Goal: Task Accomplishment & Management: Use online tool/utility

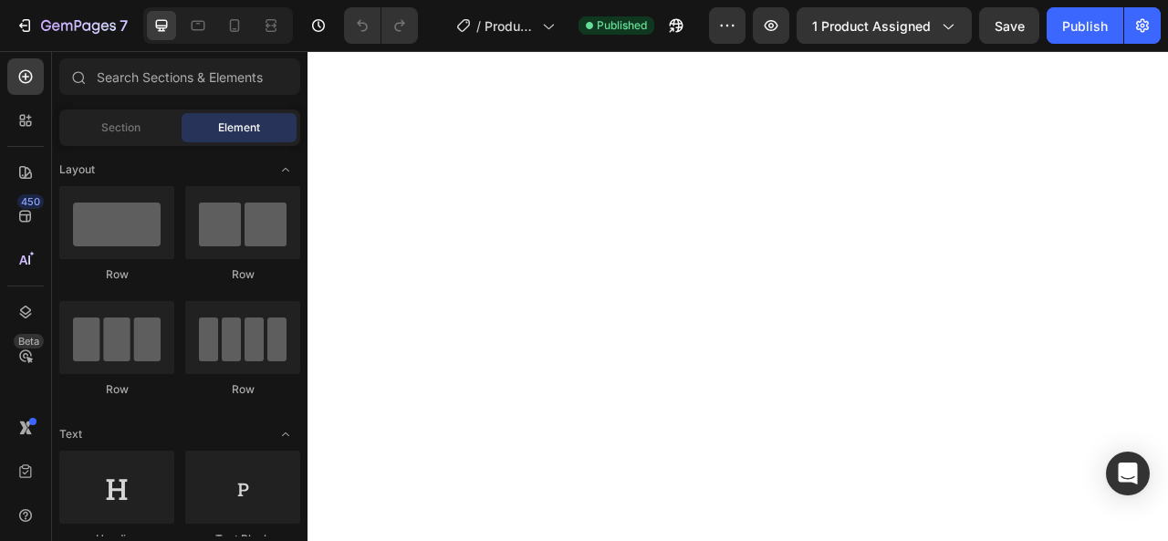
scroll to position [1434, 0]
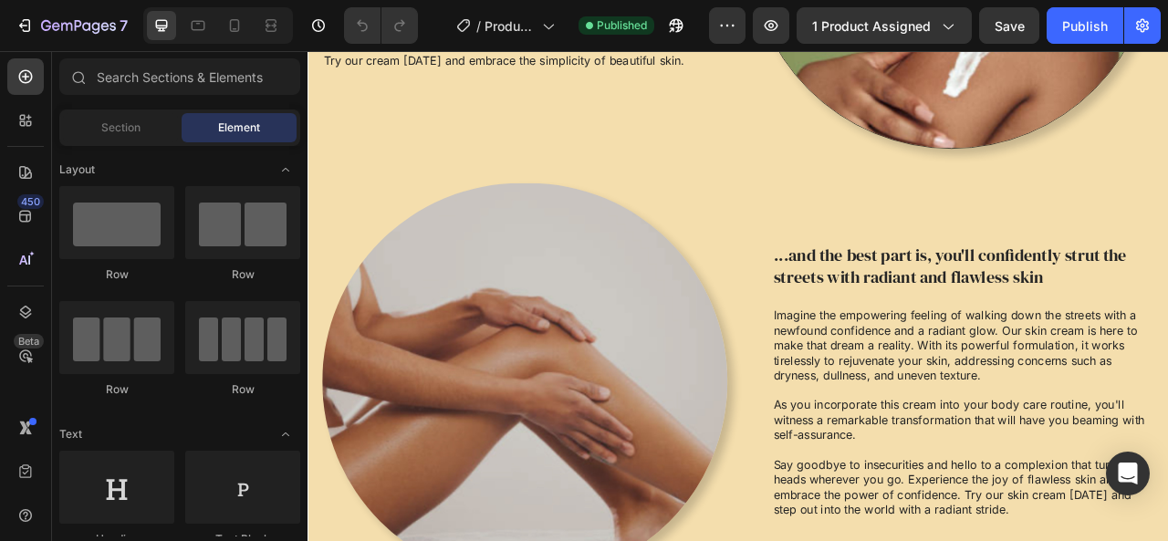
drag, startPoint x: 1401, startPoint y: 587, endPoint x: 345, endPoint y: 78, distance: 1172.9
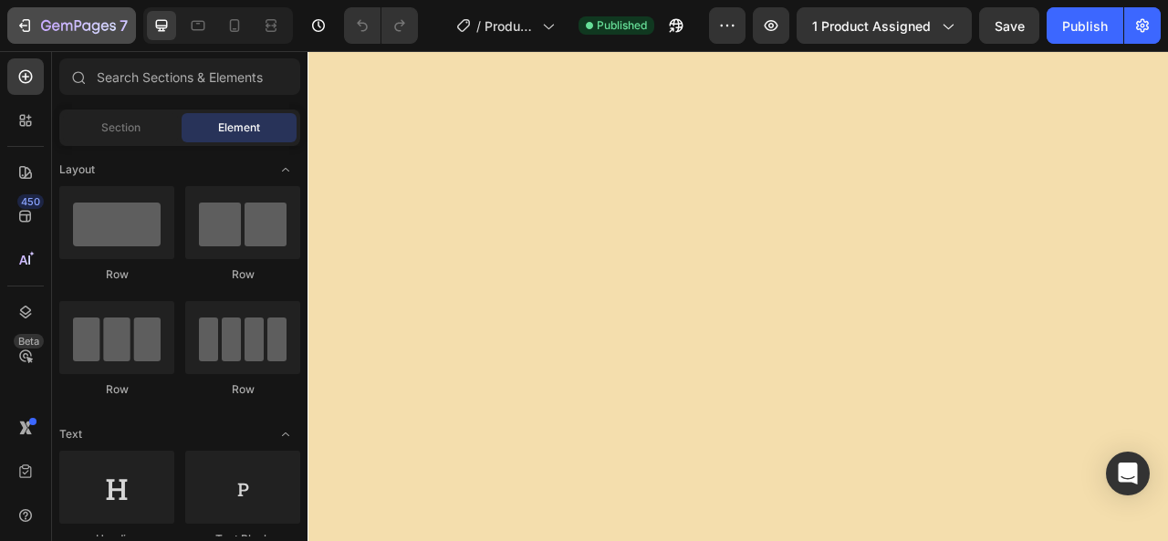
click at [36, 27] on div "7" at bounding box center [72, 26] width 112 height 22
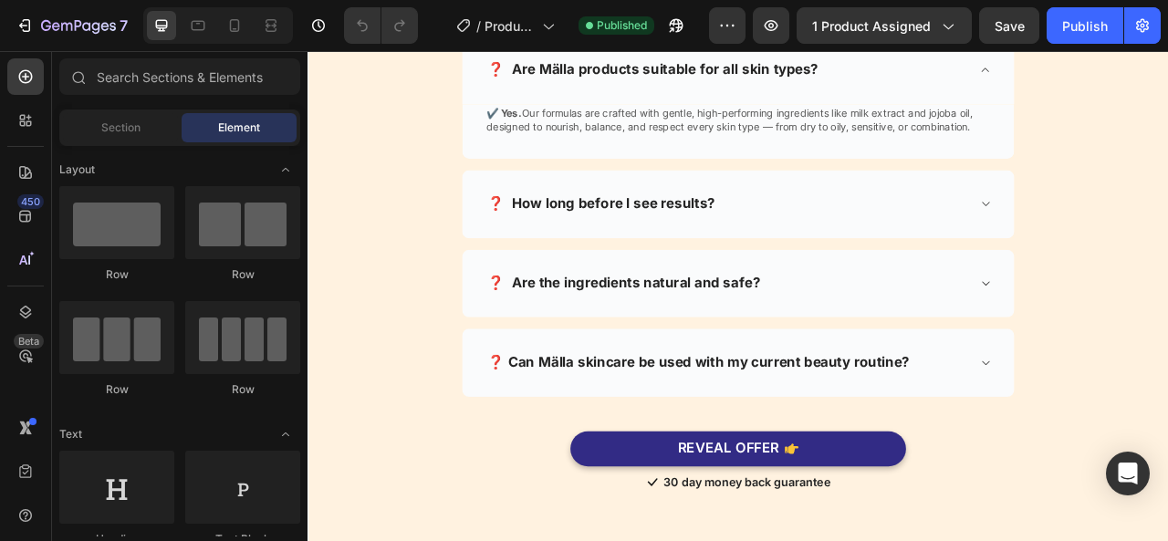
scroll to position [2916, 0]
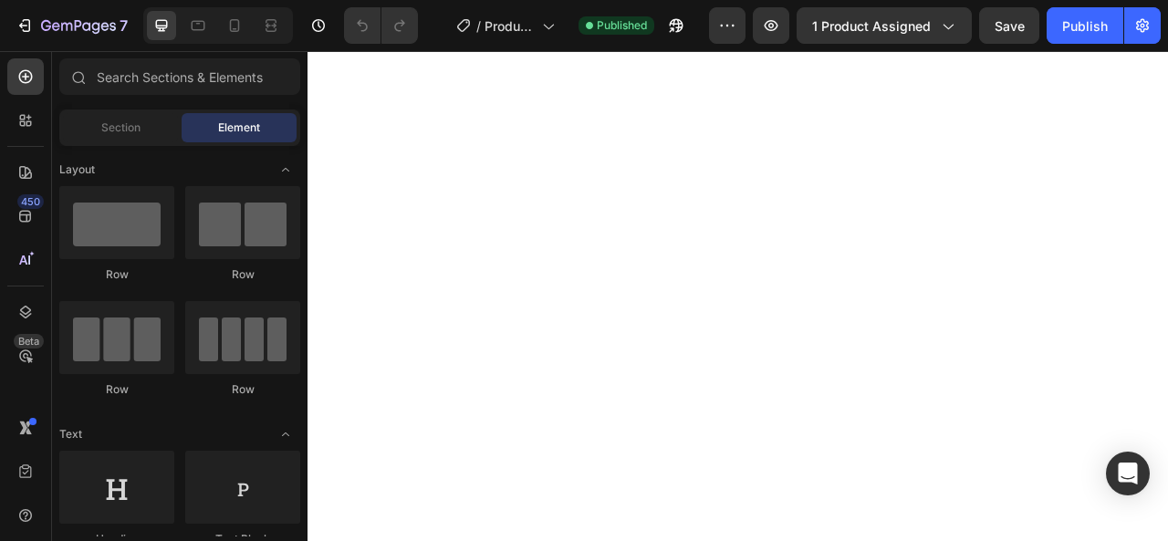
drag, startPoint x: 1401, startPoint y: 617, endPoint x: 307, endPoint y: 94, distance: 1212.5
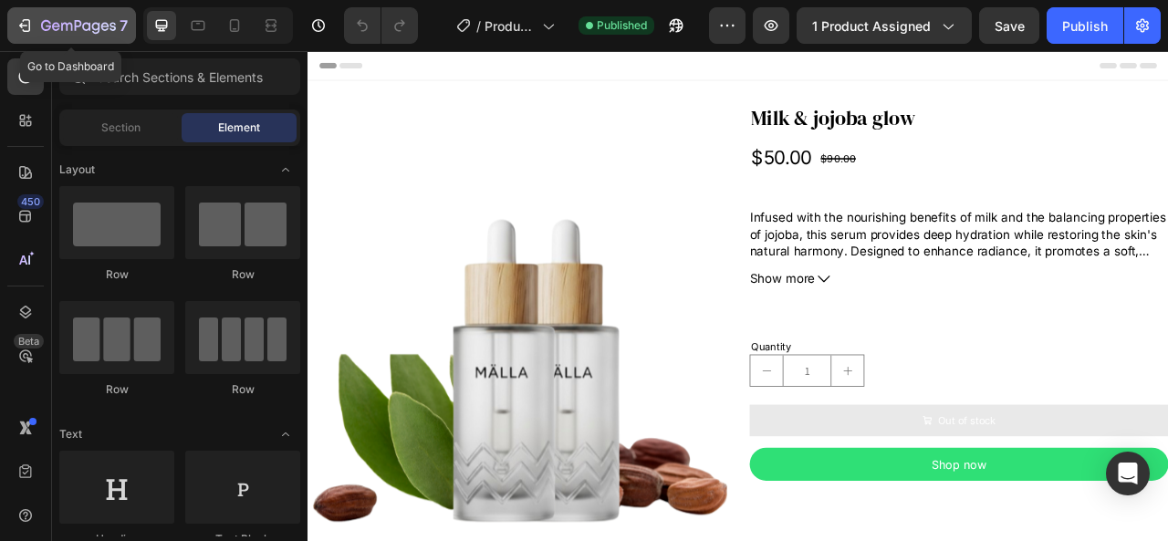
click at [26, 8] on button "7" at bounding box center [71, 25] width 129 height 36
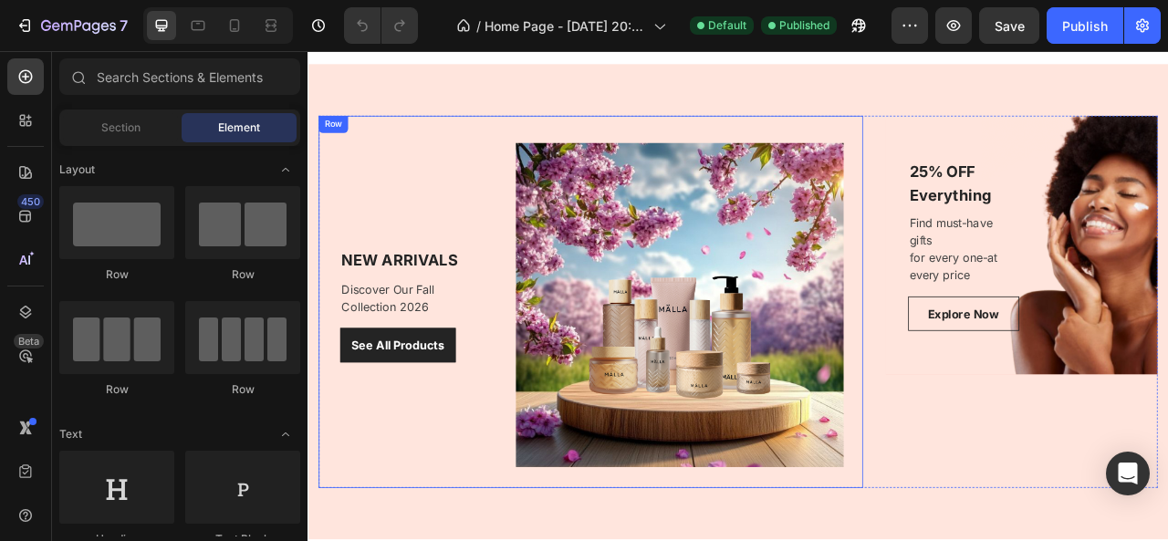
scroll to position [1840, 0]
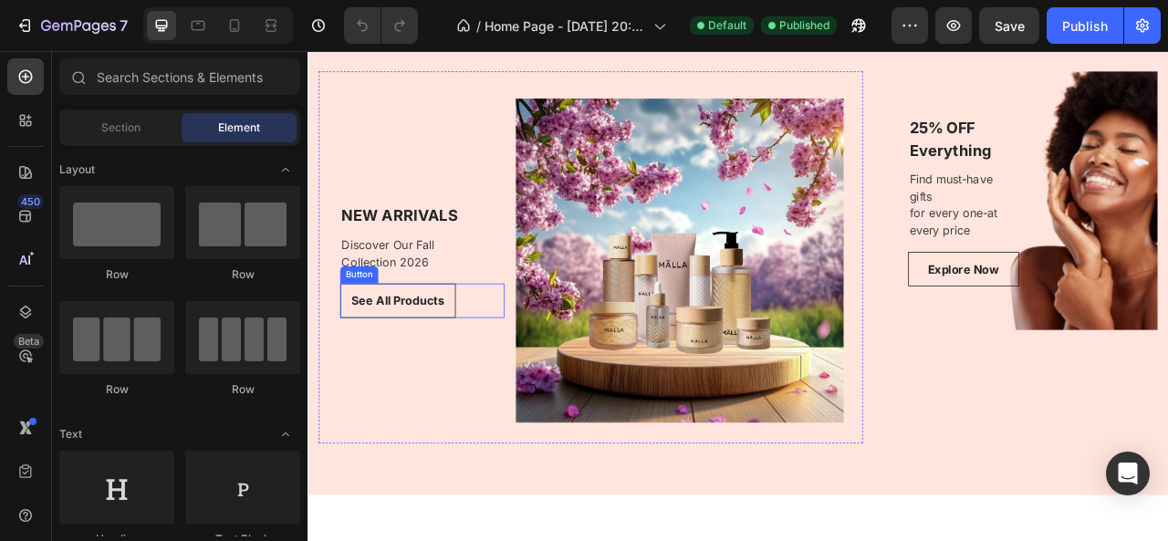
click at [524, 366] on div "See All Products Button" at bounding box center [453, 369] width 209 height 44
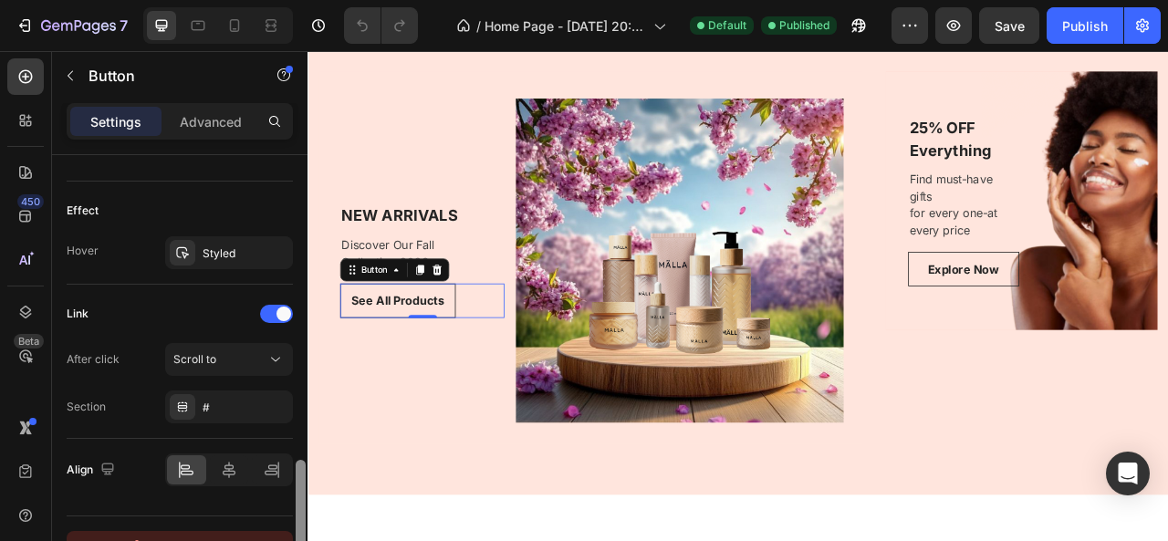
scroll to position [951, 0]
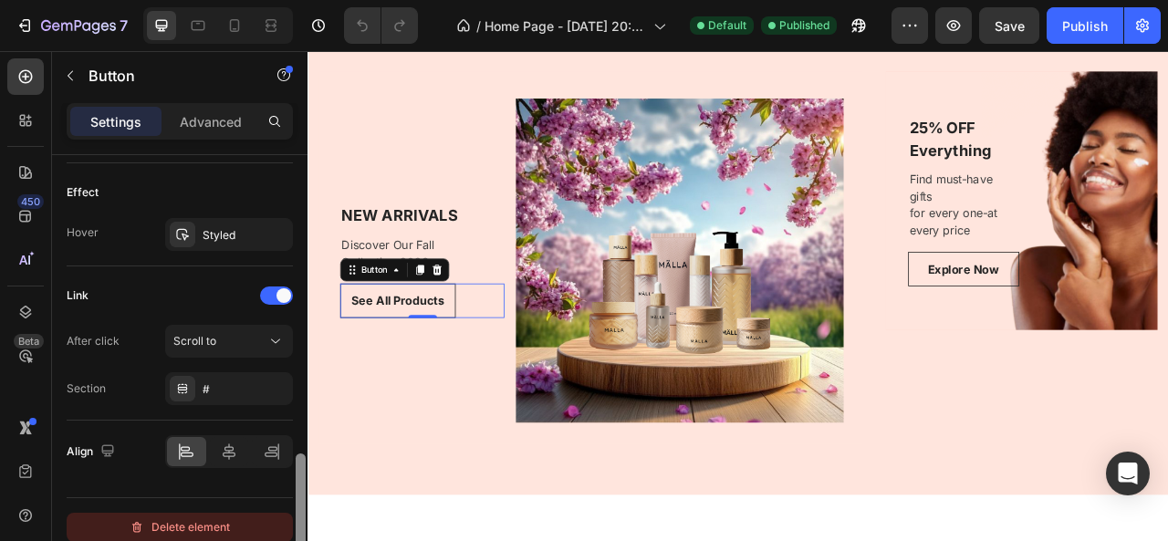
drag, startPoint x: 297, startPoint y: 238, endPoint x: 292, endPoint y: 527, distance: 289.3
click at [292, 527] on div "Size Width Auto Height Auto Padding 12, 16, 12, 16 Background Color Add... Imag…" at bounding box center [179, 374] width 255 height 438
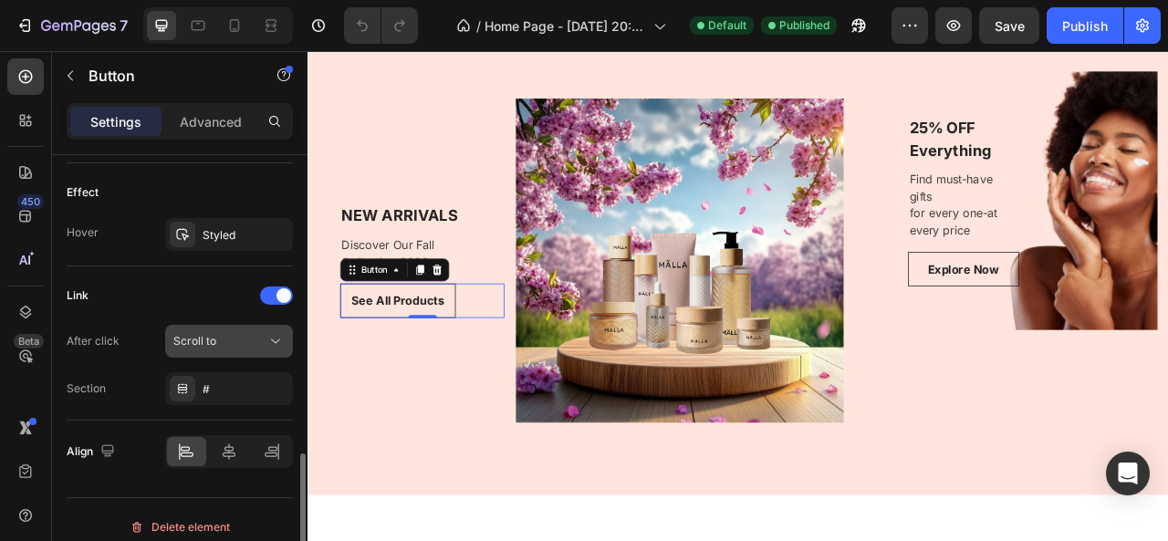
click at [252, 343] on div "Scroll to" at bounding box center [219, 341] width 93 height 16
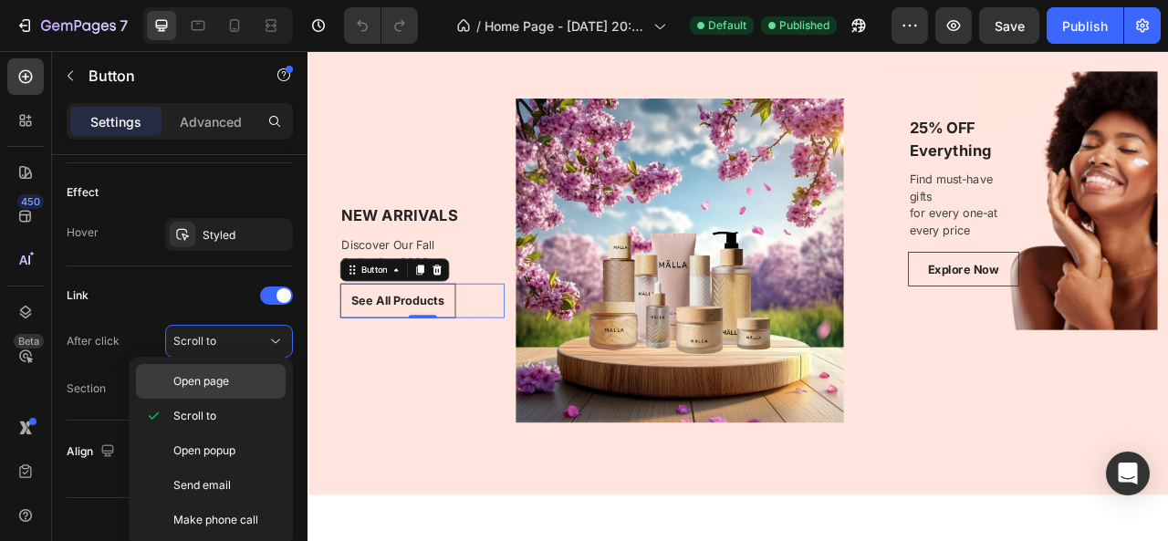
click at [249, 378] on p "Open page" at bounding box center [225, 381] width 104 height 16
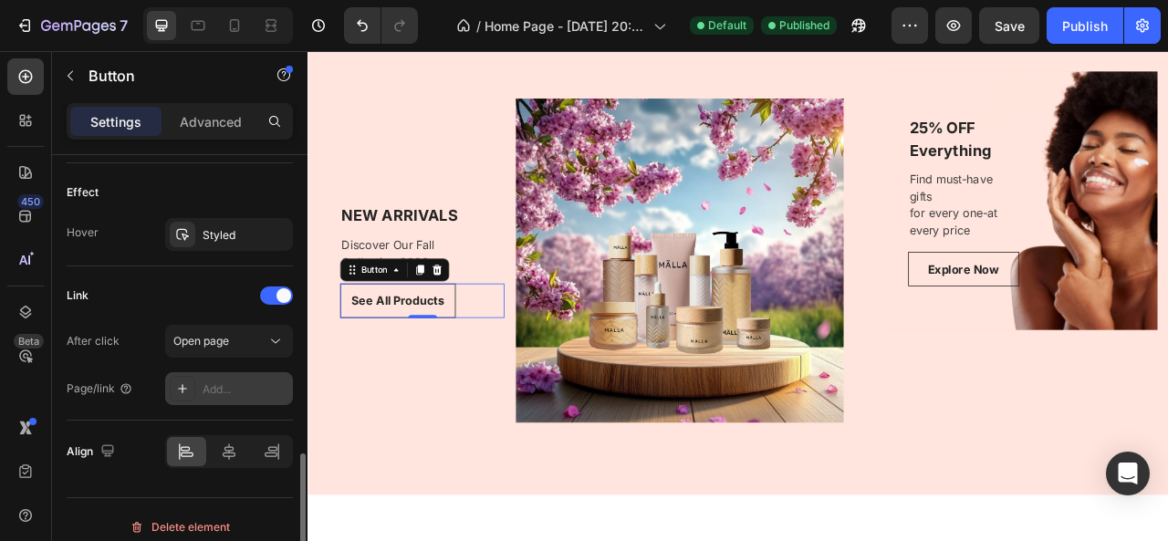
click at [226, 390] on div "Add..." at bounding box center [246, 389] width 86 height 16
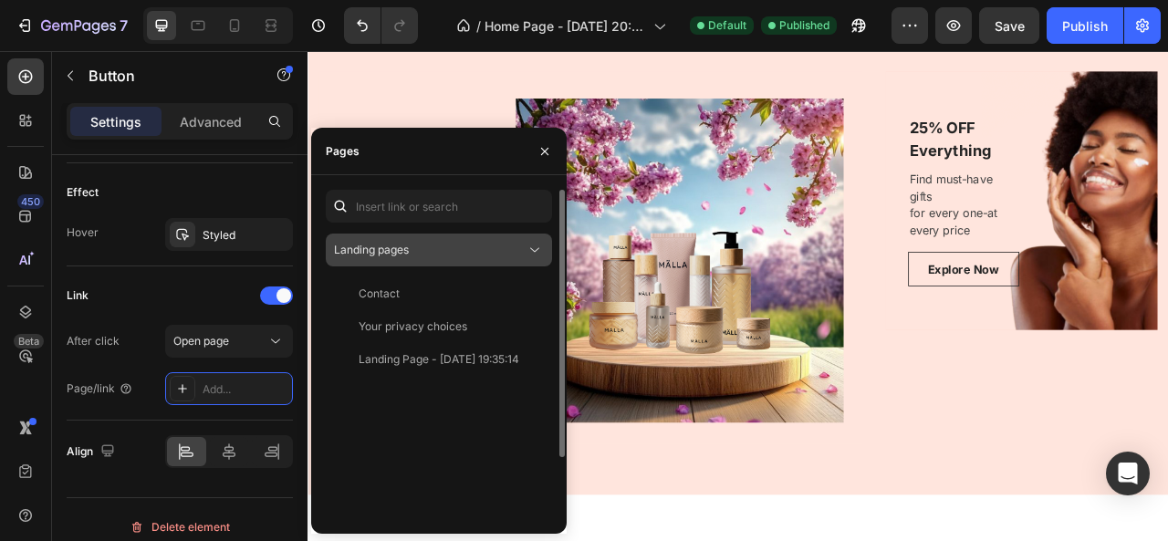
click at [526, 252] on icon at bounding box center [535, 250] width 18 height 18
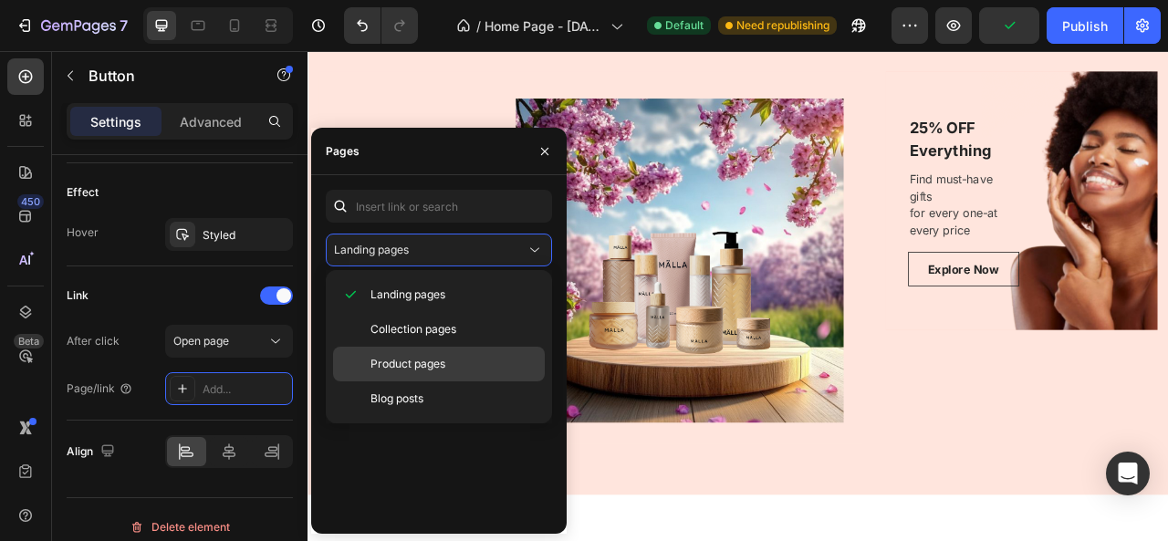
click at [487, 376] on div "Product pages" at bounding box center [439, 364] width 212 height 35
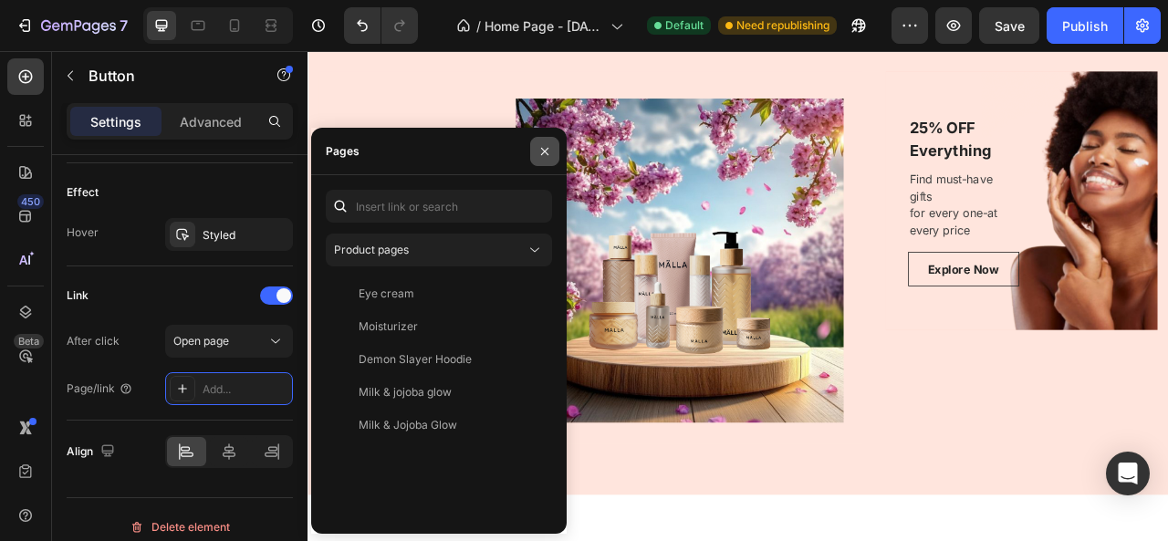
click at [542, 155] on icon "button" at bounding box center [544, 151] width 15 height 15
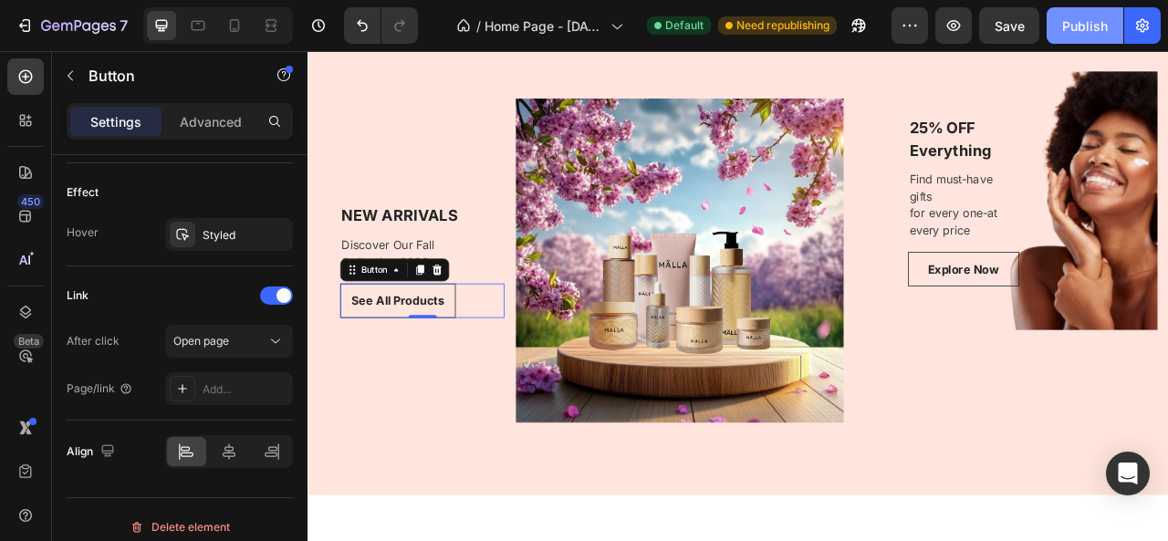
click at [1075, 20] on div "Publish" at bounding box center [1085, 25] width 46 height 19
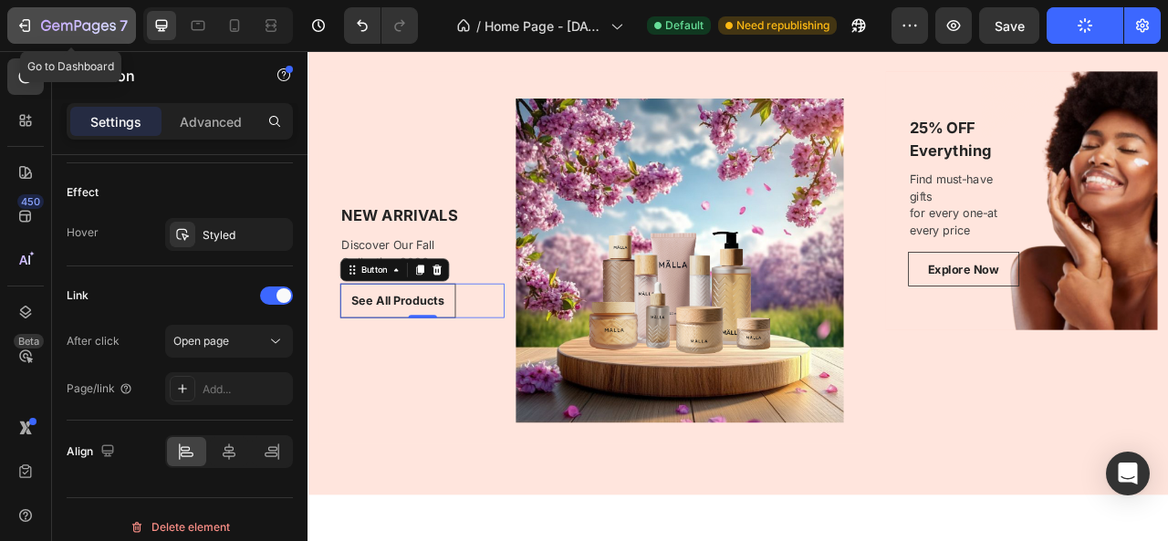
click at [18, 29] on icon "button" at bounding box center [25, 25] width 18 height 18
